Goal: Task Accomplishment & Management: Use online tool/utility

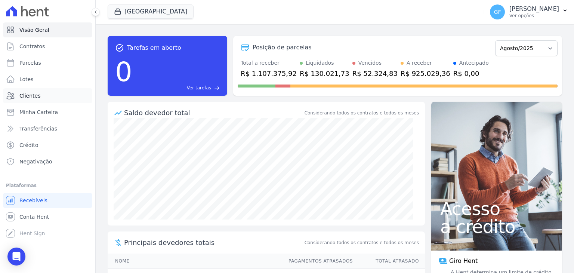
click at [28, 96] on span "Clientes" at bounding box center [29, 95] width 21 height 7
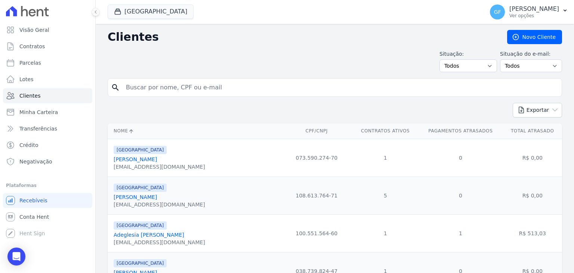
click at [178, 87] on input "search" at bounding box center [339, 87] width 437 height 15
type input "gecilene"
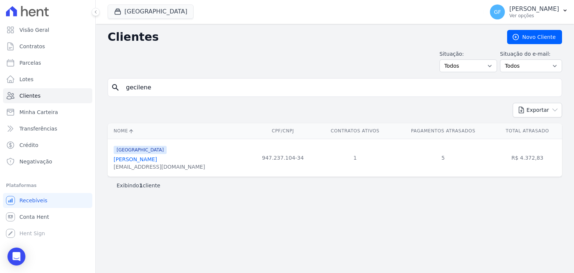
click at [131, 159] on link "[PERSON_NAME]" at bounding box center [135, 159] width 43 height 6
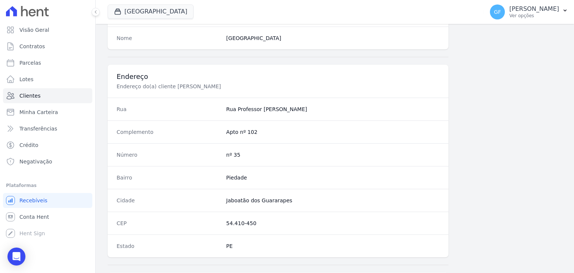
scroll to position [424, 0]
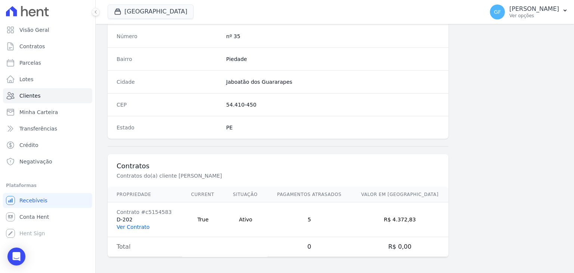
click at [139, 224] on link "Ver Contrato" at bounding box center [133, 227] width 33 height 6
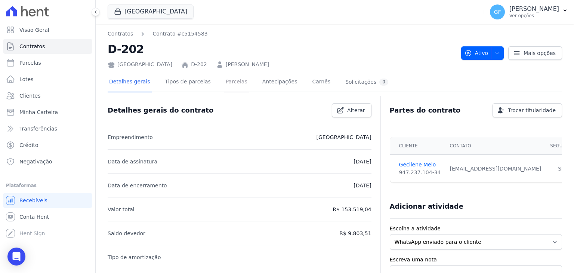
click at [224, 73] on link "Parcelas" at bounding box center [236, 82] width 25 height 20
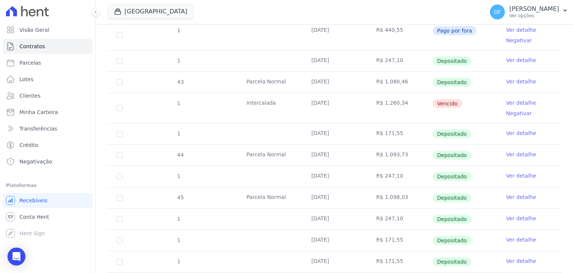
scroll to position [336, 0]
drag, startPoint x: 310, startPoint y: 102, endPoint x: 435, endPoint y: 97, distance: 125.6
click at [435, 97] on tr "1 [GEOGRAPHIC_DATA] [DATE] R$ 1.260,34 [GEOGRAPHIC_DATA] Ver detalhe Negativar" at bounding box center [335, 107] width 454 height 30
click at [396, 107] on td "R$ 1.260,34" at bounding box center [399, 107] width 65 height 30
drag, startPoint x: 310, startPoint y: 103, endPoint x: 468, endPoint y: 92, distance: 158.8
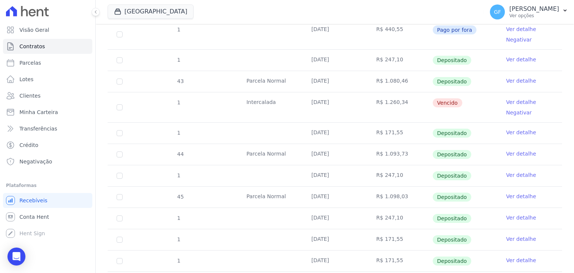
click at [468, 92] on tr "1 [GEOGRAPHIC_DATA] [DATE] R$ 1.260,34 [GEOGRAPHIC_DATA] Ver detalhe Negativar" at bounding box center [335, 107] width 454 height 30
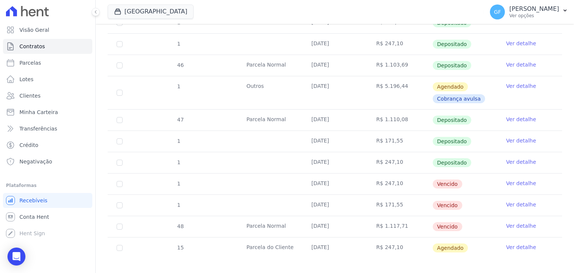
scroll to position [579, 0]
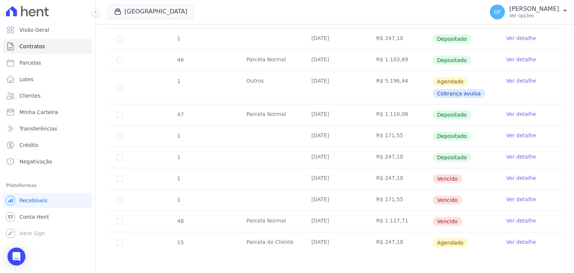
drag, startPoint x: 308, startPoint y: 173, endPoint x: 465, endPoint y: 219, distance: 163.5
click at [476, 173] on td "Vencido" at bounding box center [464, 178] width 65 height 21
click at [524, 174] on link "Ver detalhe" at bounding box center [521, 177] width 30 height 7
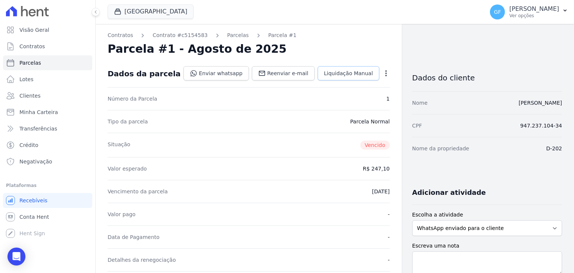
click at [349, 67] on link "Liquidação Manual" at bounding box center [348, 73] width 62 height 14
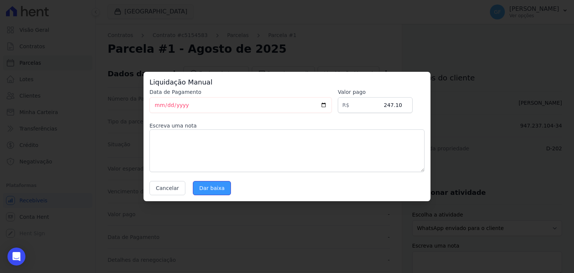
click at [210, 190] on input "Dar baixa" at bounding box center [212, 188] width 38 height 14
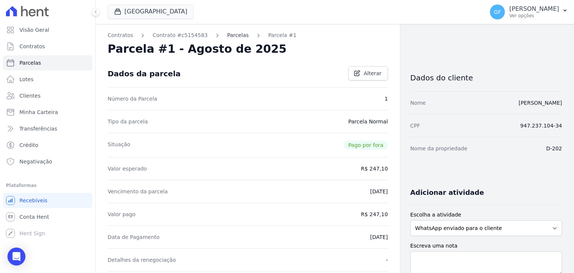
click at [232, 37] on link "Parcelas" at bounding box center [238, 35] width 22 height 8
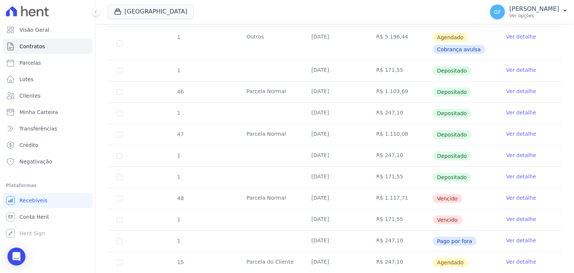
scroll to position [560, 0]
click at [506, 194] on link "Ver detalhe" at bounding box center [521, 196] width 30 height 7
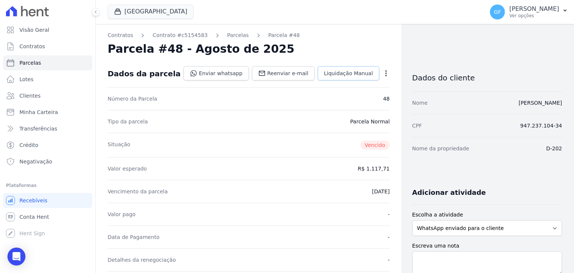
click at [362, 68] on link "Liquidação Manual" at bounding box center [348, 73] width 62 height 14
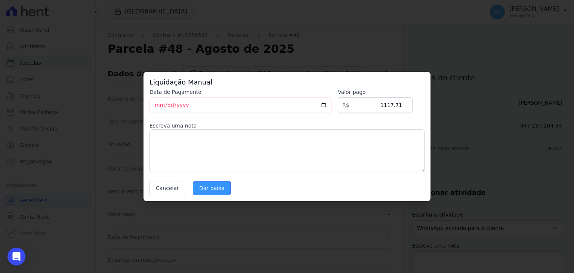
click at [200, 183] on input "Dar baixa" at bounding box center [212, 188] width 38 height 14
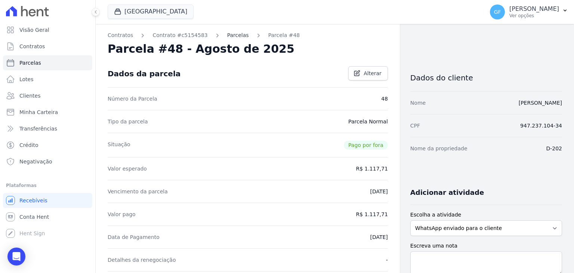
click at [227, 38] on link "Parcelas" at bounding box center [238, 35] width 22 height 8
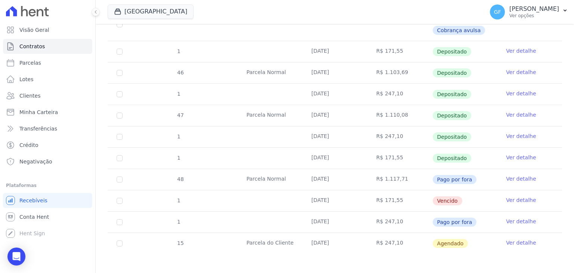
scroll to position [579, 0]
click at [506, 195] on link "Ver detalhe" at bounding box center [521, 198] width 30 height 7
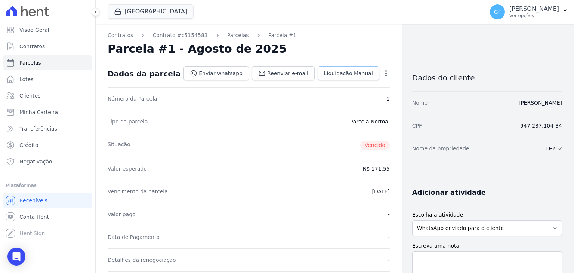
click at [343, 68] on link "Liquidação Manual" at bounding box center [348, 73] width 62 height 14
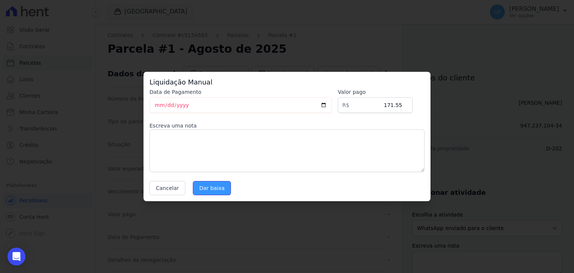
click at [215, 186] on input "Dar baixa" at bounding box center [212, 188] width 38 height 14
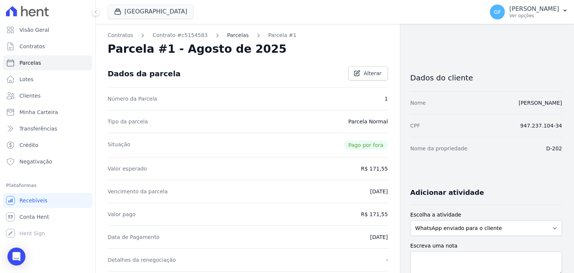
click at [234, 35] on link "Parcelas" at bounding box center [238, 35] width 22 height 8
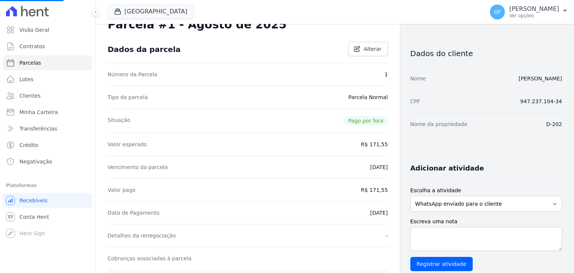
scroll to position [37, 0]
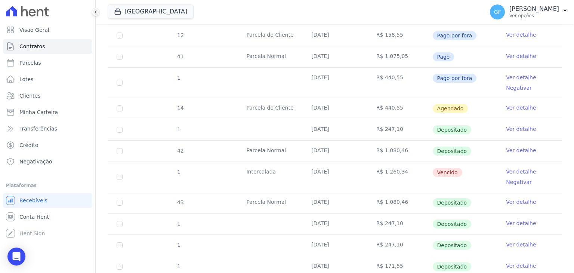
scroll to position [374, 0]
